Goal: Task Accomplishment & Management: Manage account settings

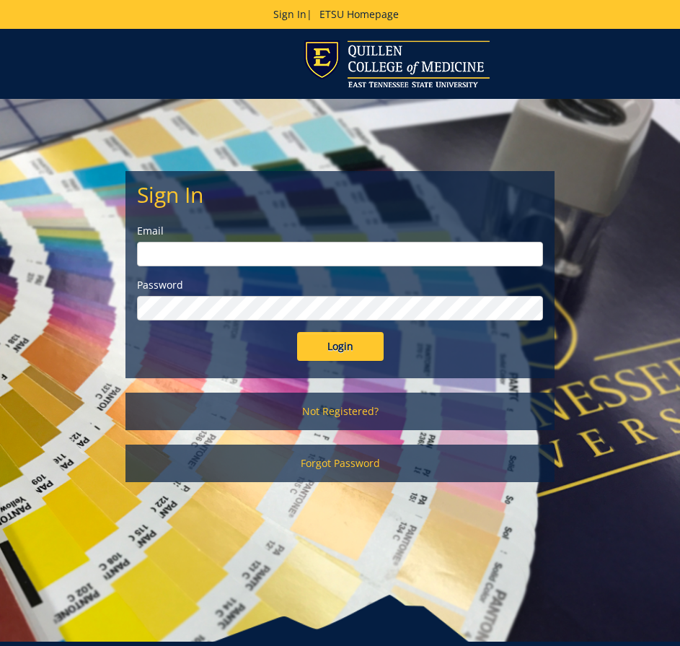
type input "[PERSON_NAME][EMAIL_ADDRESS][DOMAIN_NAME]"
click at [354, 338] on input "Login" at bounding box center [340, 346] width 87 height 29
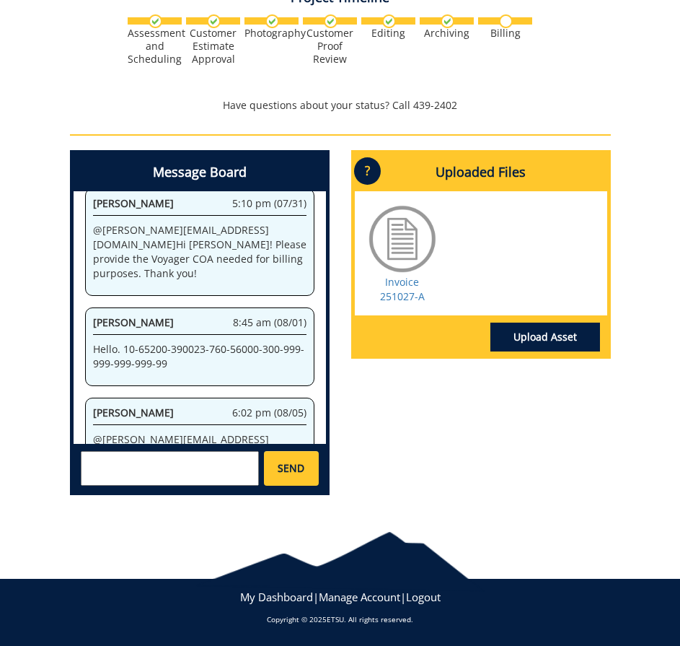
scroll to position [722, 0]
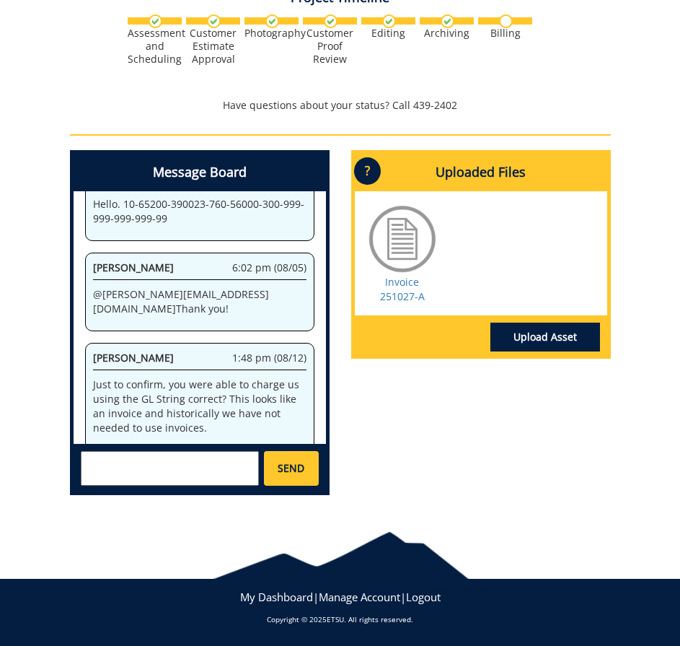
click at [531, 525] on div at bounding box center [340, 554] width 680 height 59
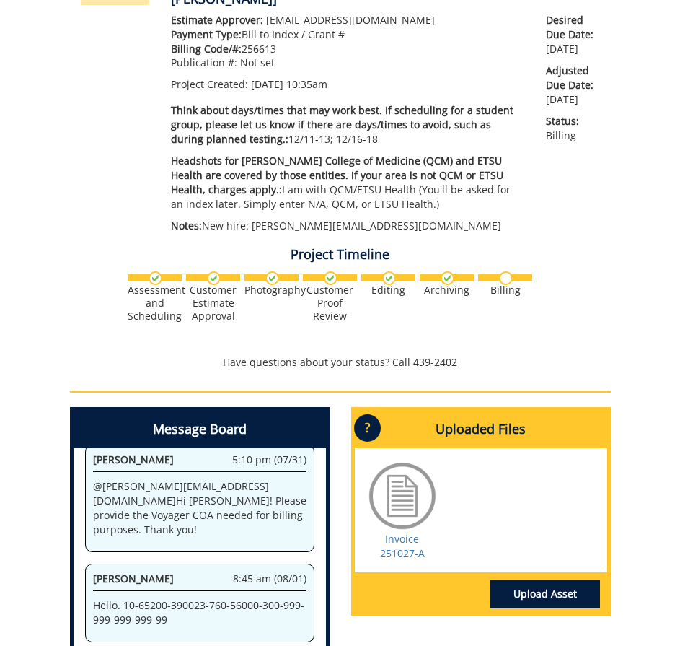
scroll to position [650, 0]
